Goal: Task Accomplishment & Management: Complete application form

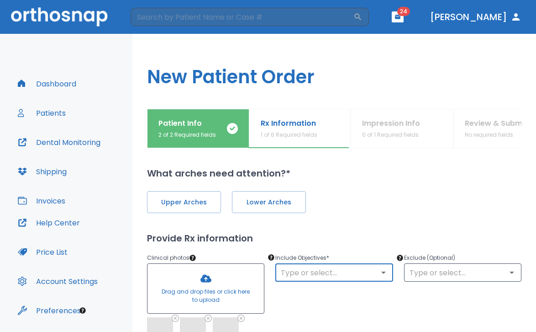
scroll to position [27, 0]
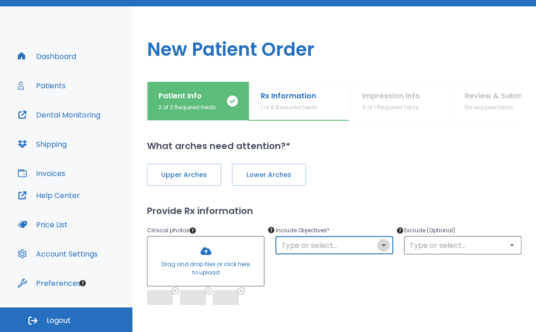
click at [384, 247] on icon "Open" at bounding box center [383, 244] width 11 height 11
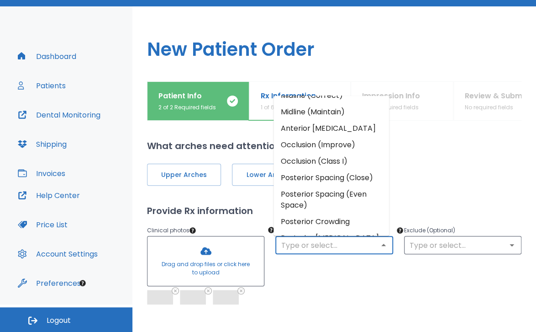
scroll to position [76, 0]
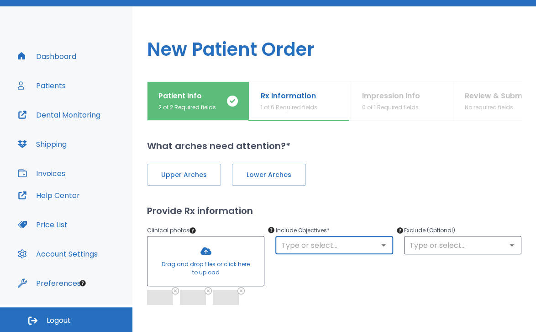
click at [377, 251] on div "​" at bounding box center [333, 245] width 117 height 18
click at [378, 245] on icon "Open" at bounding box center [383, 244] width 11 height 11
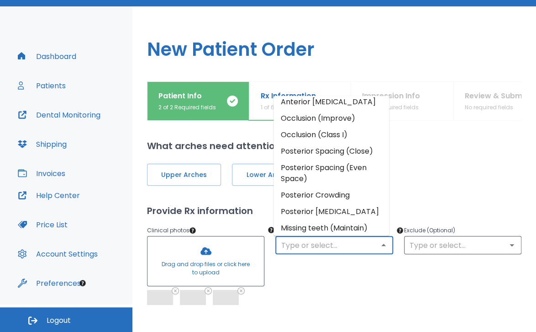
scroll to position [136, 0]
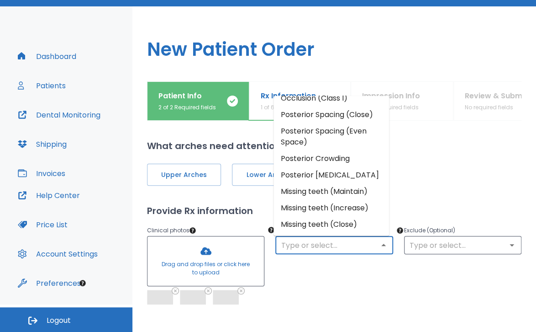
click at [452, 258] on div "Exclude (Optional) ​" at bounding box center [457, 266] width 128 height 105
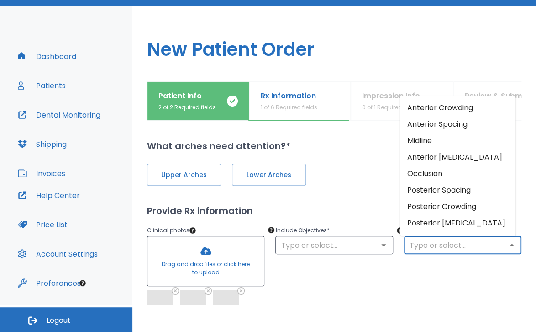
click at [471, 247] on input "text" at bounding box center [463, 244] width 112 height 13
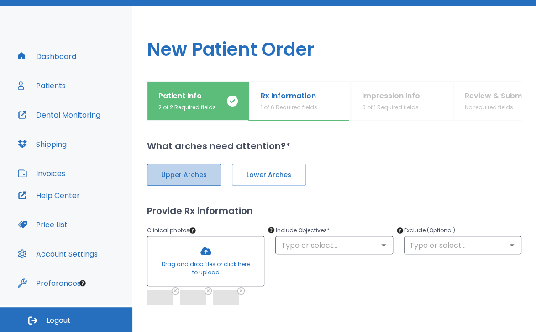
click at [199, 179] on button "Upper Arches" at bounding box center [184, 174] width 74 height 22
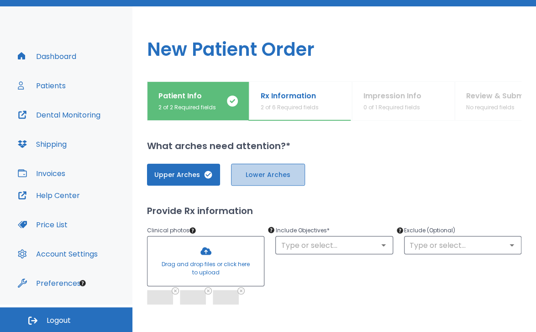
click at [248, 181] on button "Lower Arches" at bounding box center [268, 174] width 74 height 22
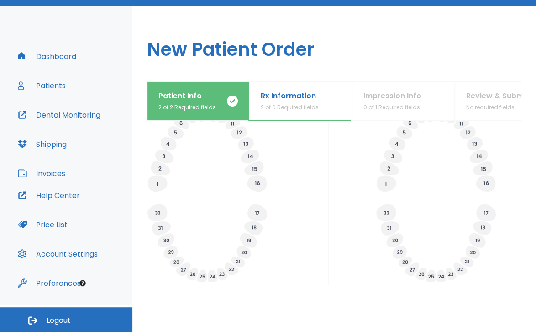
scroll to position [388, 0]
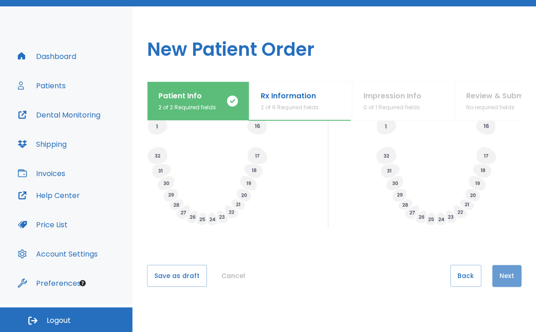
click at [505, 279] on button "Next" at bounding box center [506, 275] width 29 height 22
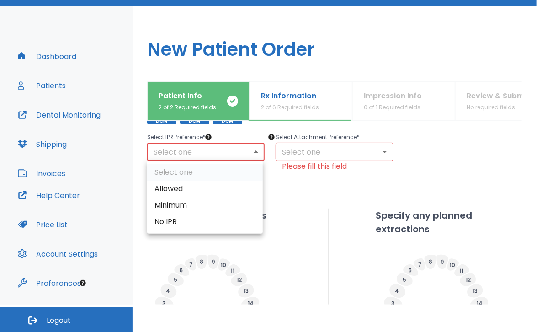
click at [245, 149] on body "​ 24 [PERSON_NAME] Dashboard Patients Dental Monitoring Shipping Invoices Help …" at bounding box center [271, 139] width 542 height 332
click at [203, 220] on li "No IPR" at bounding box center [205, 221] width 116 height 16
type input "0"
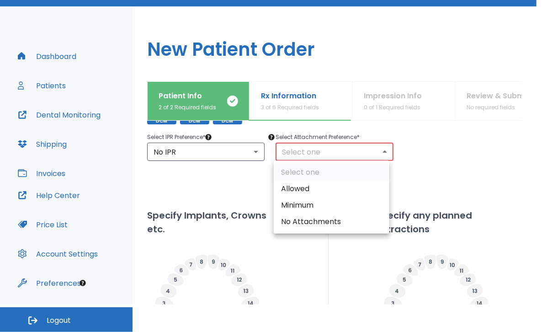
click at [373, 153] on body "​ 24 [PERSON_NAME] Dashboard Patients Dental Monitoring Shipping Invoices Help …" at bounding box center [271, 139] width 542 height 332
click at [363, 198] on li "Minimum" at bounding box center [332, 205] width 116 height 16
type input "2"
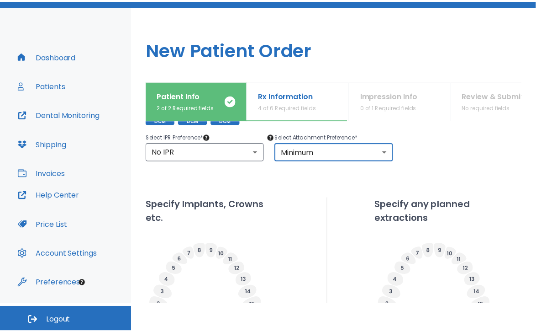
scroll to position [93, 0]
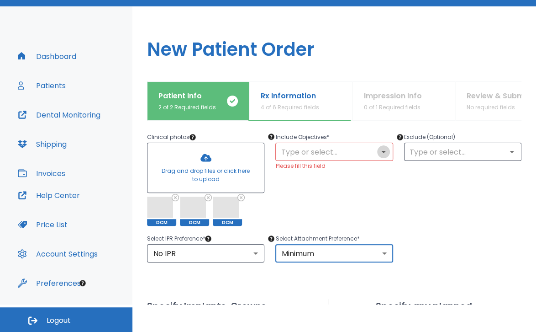
click at [378, 155] on icon "Open" at bounding box center [383, 151] width 11 height 11
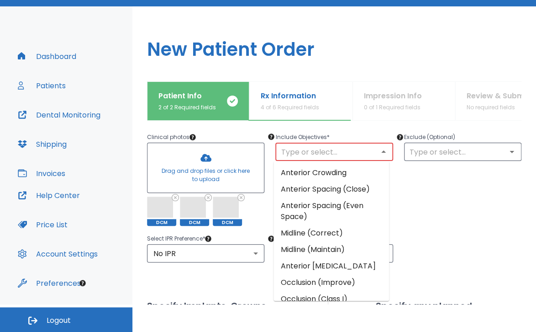
drag, startPoint x: 374, startPoint y: 155, endPoint x: 377, endPoint y: 174, distance: 18.9
click at [377, 174] on body "​ 24 [PERSON_NAME] Dashboard Patients Dental Monitoring Shipping Invoices Help …" at bounding box center [268, 139] width 536 height 332
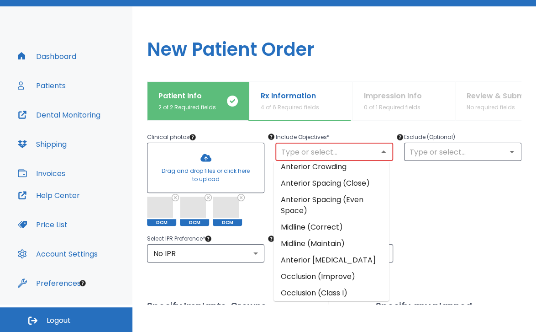
scroll to position [0, 0]
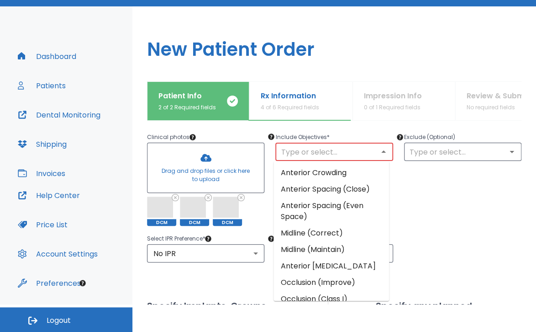
click at [364, 281] on li "Occlusion (Improve)" at bounding box center [332, 282] width 116 height 16
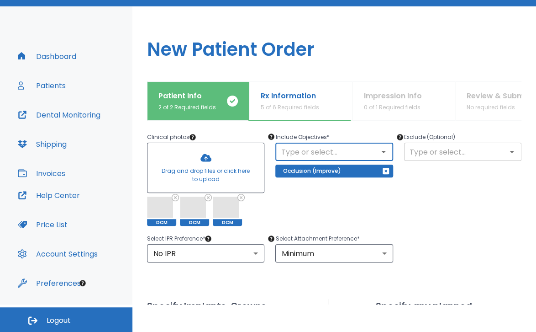
click at [505, 153] on button "Open" at bounding box center [511, 151] width 13 height 13
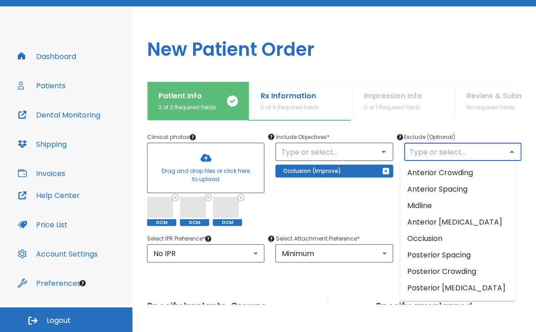
click at [479, 239] on li "Occlusion" at bounding box center [458, 238] width 116 height 16
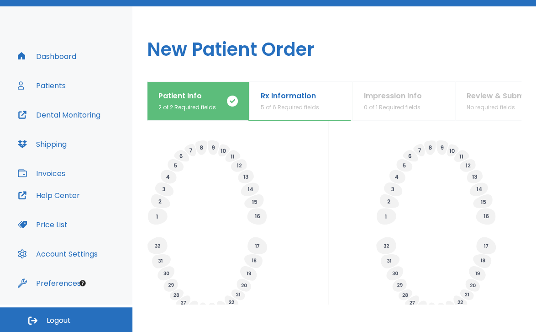
scroll to position [388, 0]
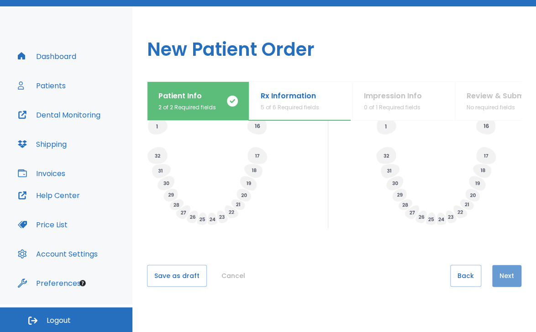
click at [504, 274] on button "Next" at bounding box center [506, 275] width 29 height 22
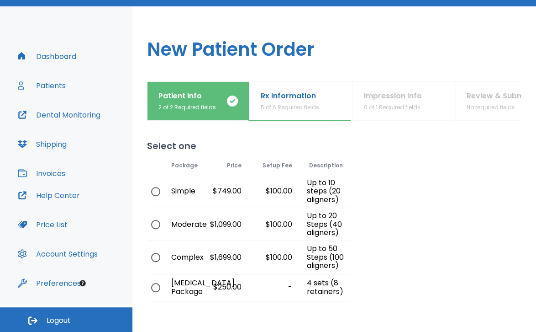
click at [153, 189] on input "radio" at bounding box center [155, 191] width 19 height 19
radio input "true"
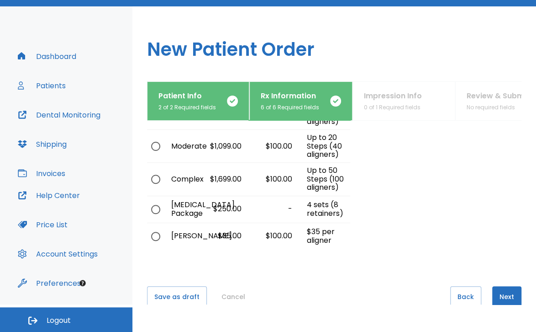
scroll to position [99, 0]
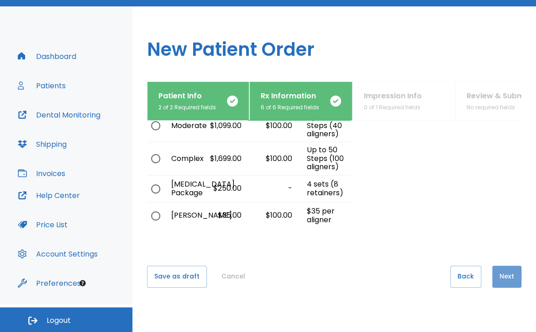
click at [498, 276] on button "Next" at bounding box center [506, 276] width 29 height 22
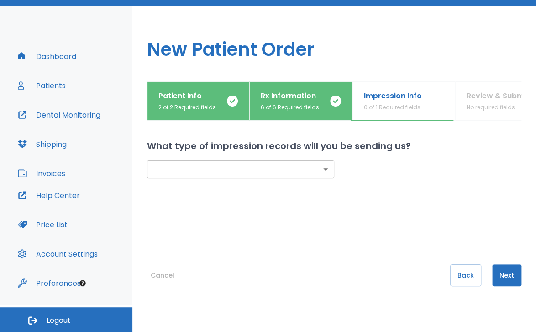
scroll to position [0, 0]
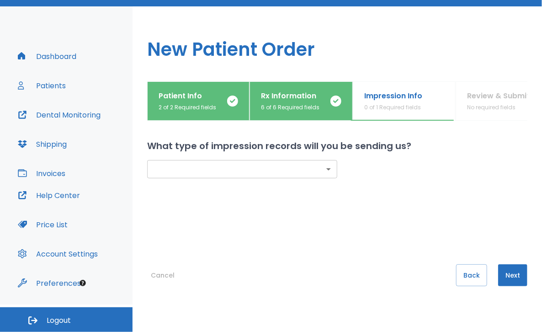
click at [324, 168] on body "​ 24 [PERSON_NAME] Dashboard Patients Dental Monitoring Shipping Invoices Help …" at bounding box center [271, 139] width 542 height 332
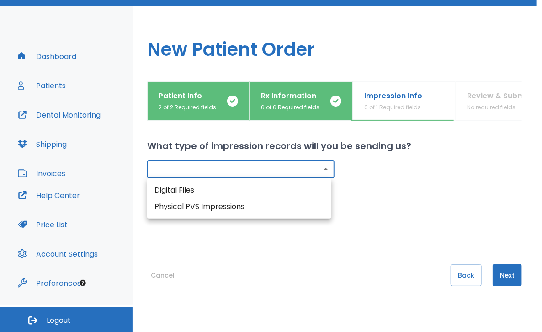
click at [301, 190] on li "Digital Files" at bounding box center [239, 190] width 184 height 16
type input "digital"
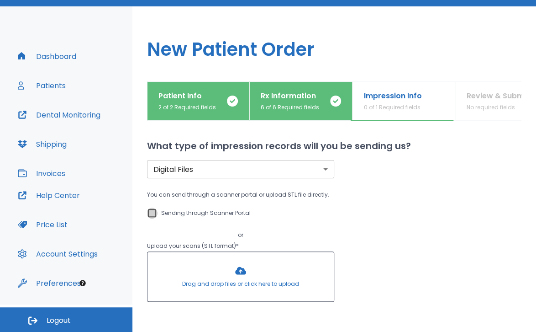
click at [152, 211] on input "Sending through Scanner Portal" at bounding box center [152, 212] width 11 height 11
checkbox input "true"
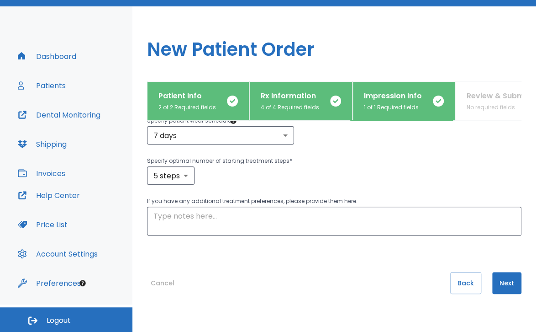
scroll to position [151, 0]
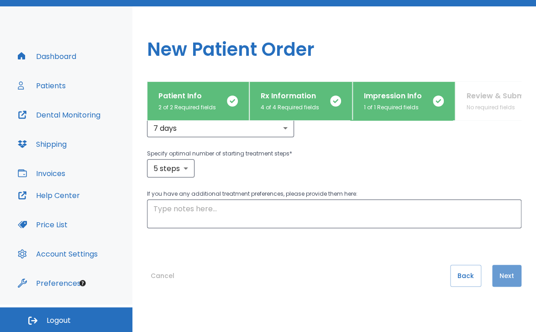
click at [498, 279] on button "Next" at bounding box center [506, 275] width 29 height 22
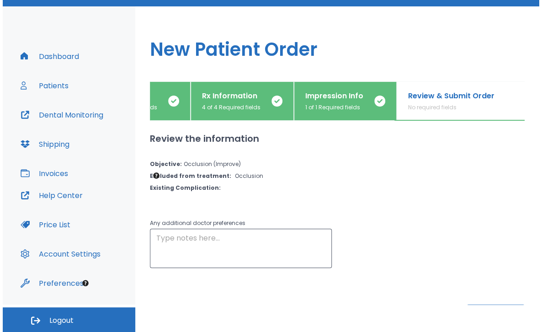
scroll to position [40, 0]
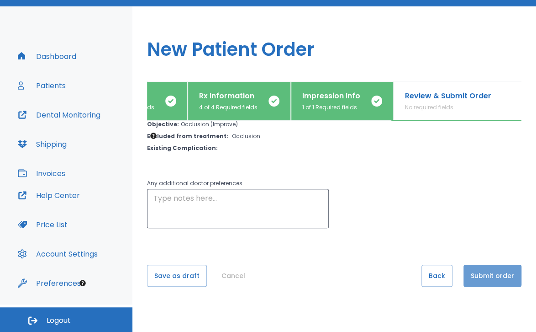
click at [482, 268] on button "Submit order" at bounding box center [492, 275] width 58 height 22
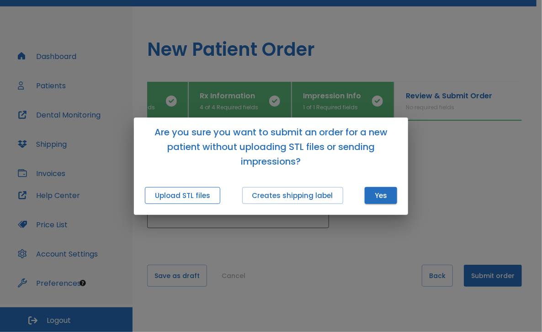
click at [208, 200] on button "Upload STL files" at bounding box center [182, 195] width 75 height 17
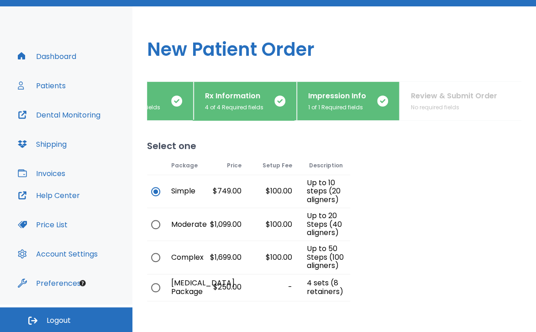
scroll to position [99, 0]
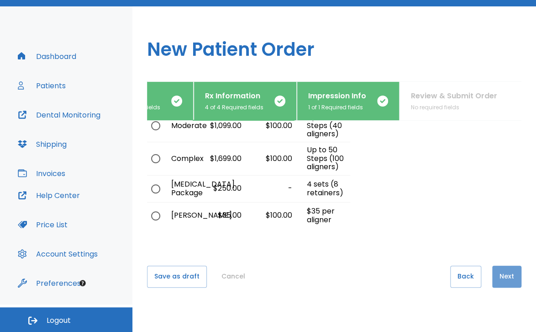
click at [502, 284] on button "Next" at bounding box center [506, 276] width 29 height 22
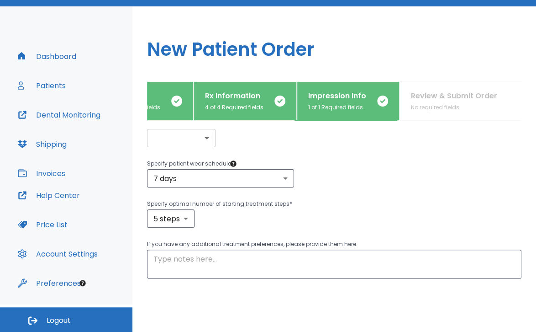
scroll to position [151, 0]
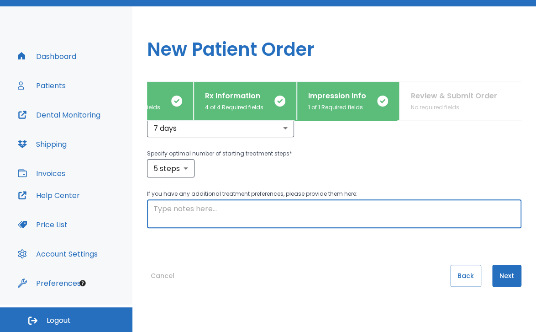
click at [432, 214] on textarea at bounding box center [334, 213] width 362 height 21
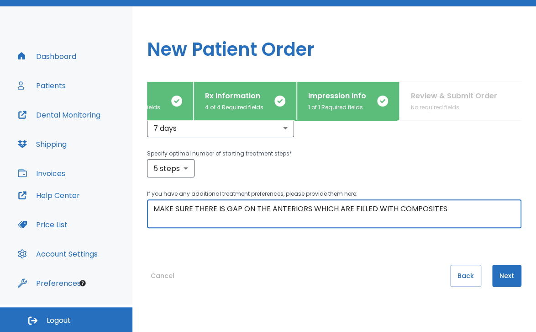
type textarea "MAKE SURE THERE IS GAP ON THE ANTERIORS WHICH ARE FILLED WITH COMPOSITES"
click at [496, 273] on button "Next" at bounding box center [506, 275] width 29 height 22
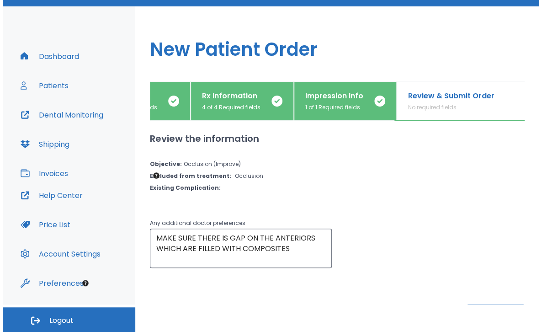
scroll to position [40, 0]
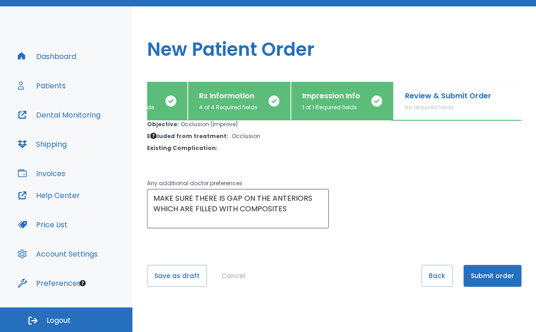
click at [500, 282] on button "Submit order" at bounding box center [492, 275] width 58 height 22
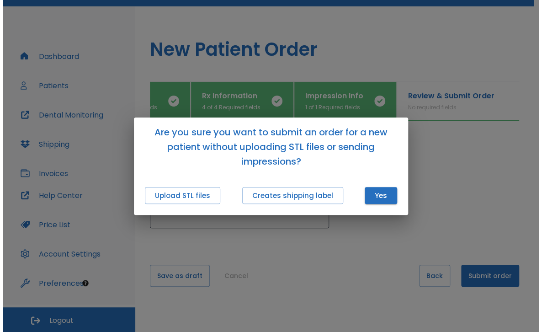
scroll to position [0, 61]
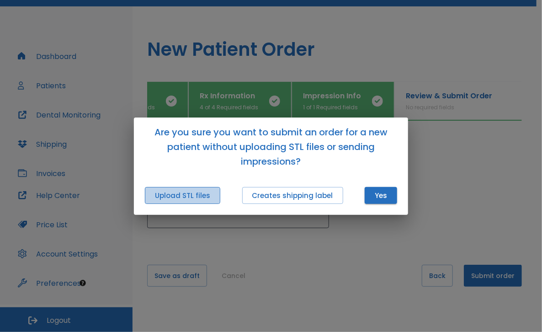
click at [208, 196] on button "Upload STL files" at bounding box center [182, 195] width 75 height 17
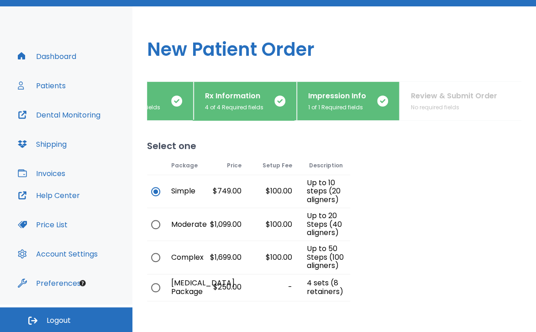
scroll to position [80, 0]
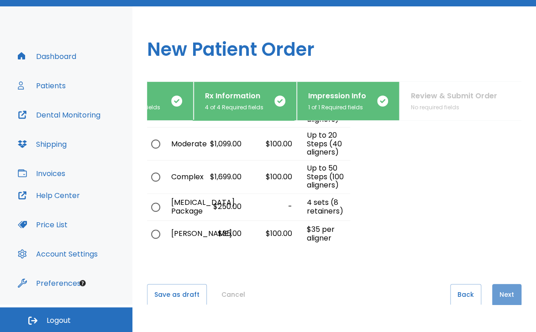
click at [500, 290] on button "Next" at bounding box center [506, 295] width 29 height 22
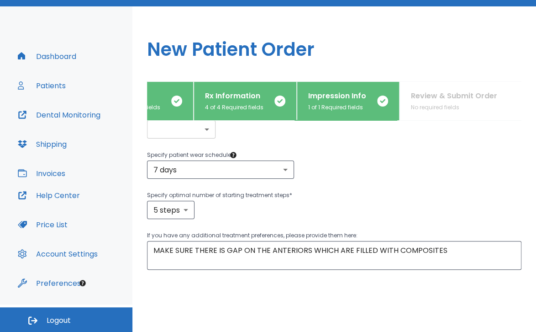
scroll to position [151, 0]
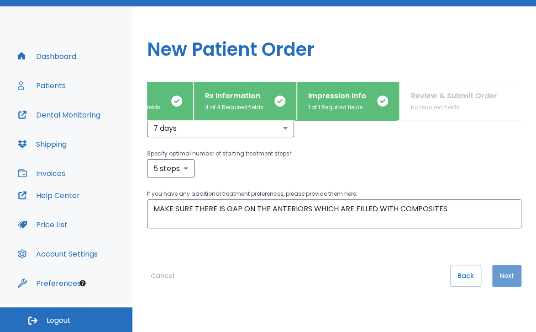
click at [499, 269] on button "Next" at bounding box center [506, 275] width 29 height 22
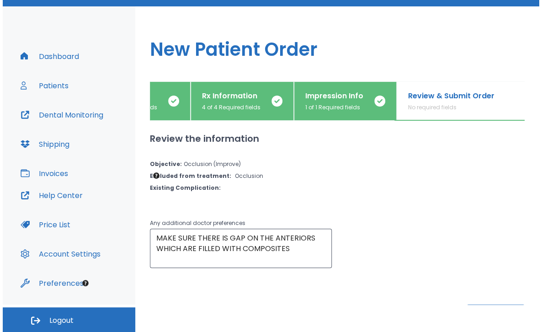
scroll to position [40, 0]
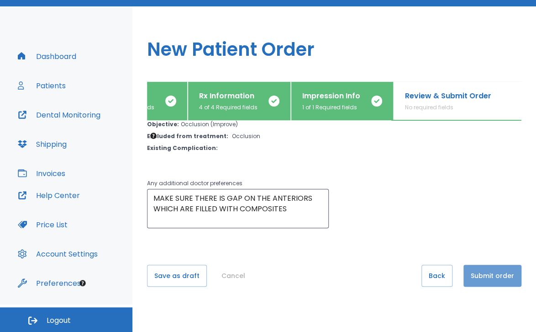
click at [491, 278] on button "Submit order" at bounding box center [492, 275] width 58 height 22
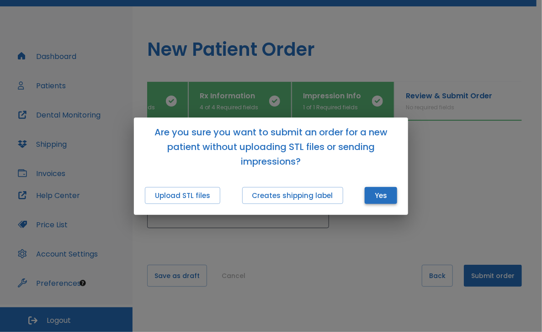
click at [382, 200] on button "Yes" at bounding box center [380, 195] width 32 height 17
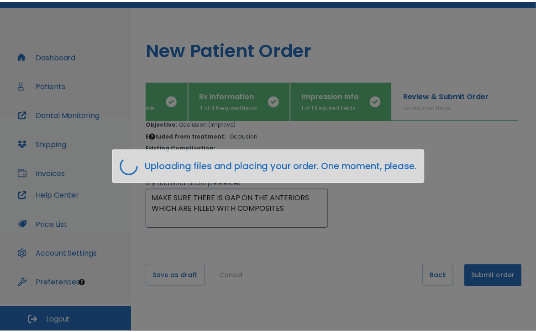
scroll to position [0, 56]
